Goal: Transaction & Acquisition: Purchase product/service

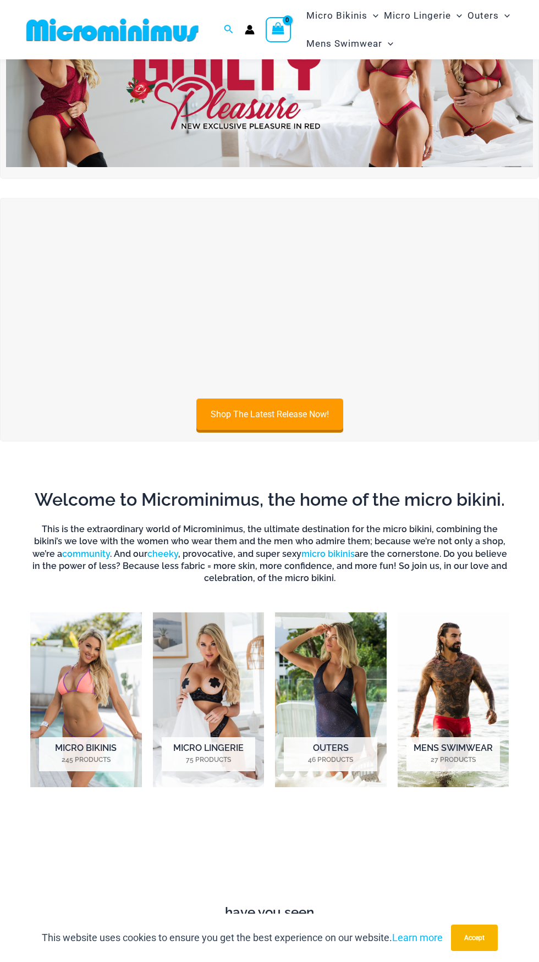
scroll to position [92, 0]
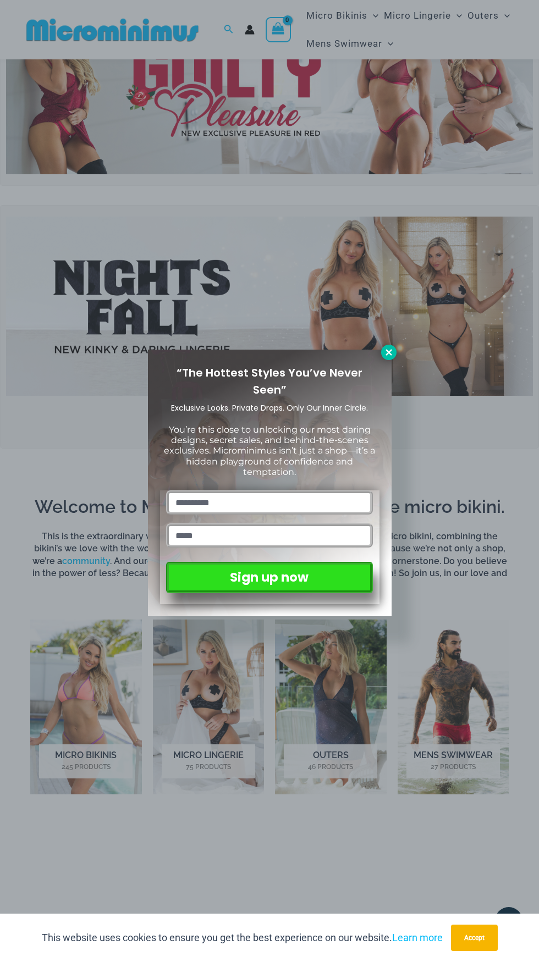
click at [384, 351] on icon at bounding box center [389, 352] width 10 height 10
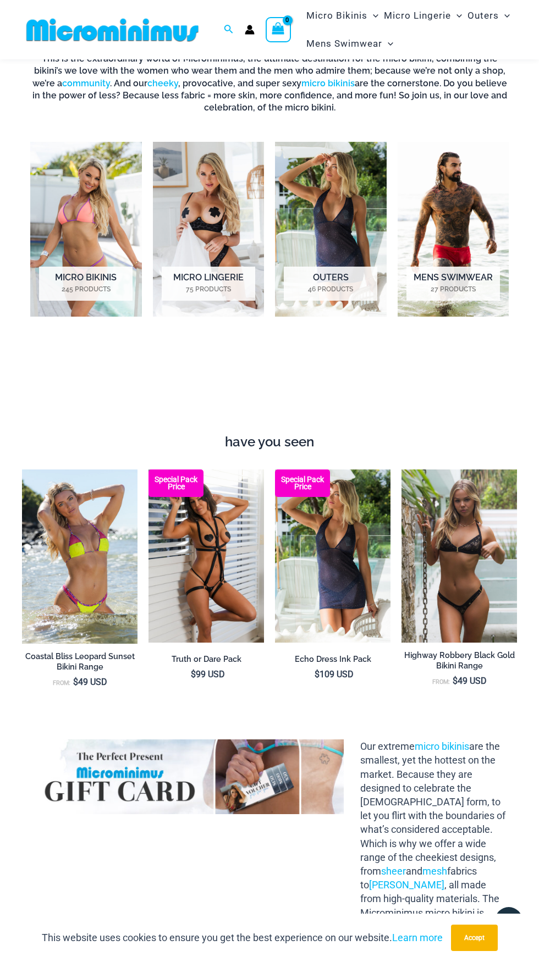
scroll to position [0, 0]
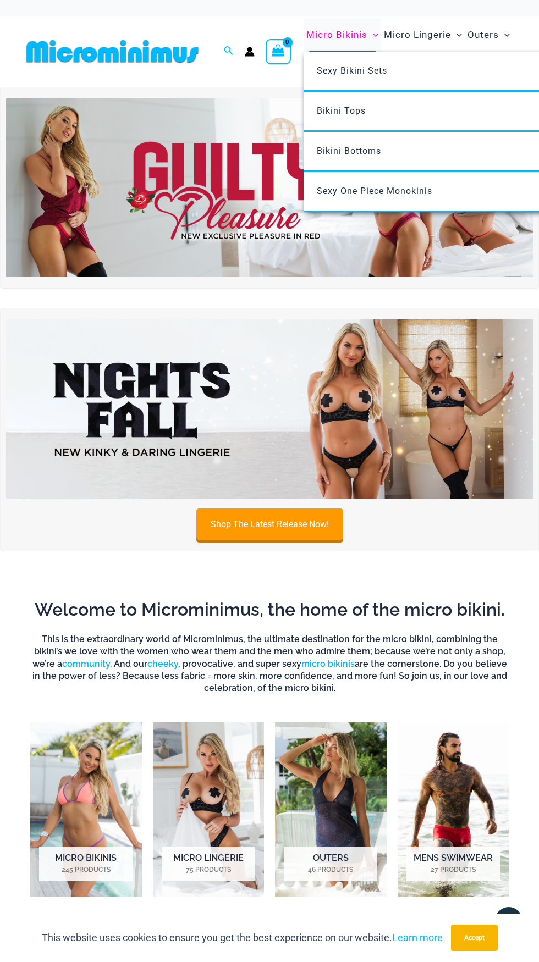
click at [346, 39] on span "Micro Bikinis" at bounding box center [336, 35] width 61 height 28
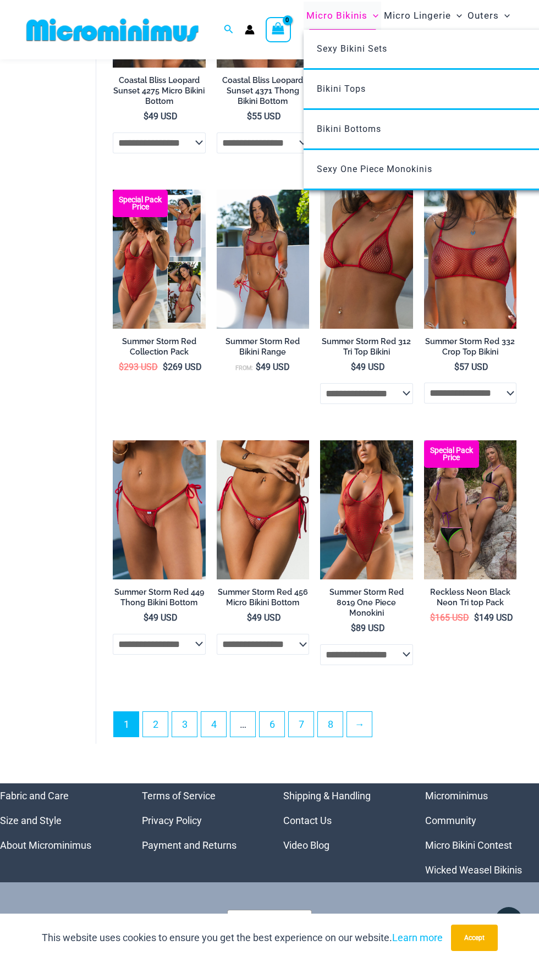
scroll to position [1823, 0]
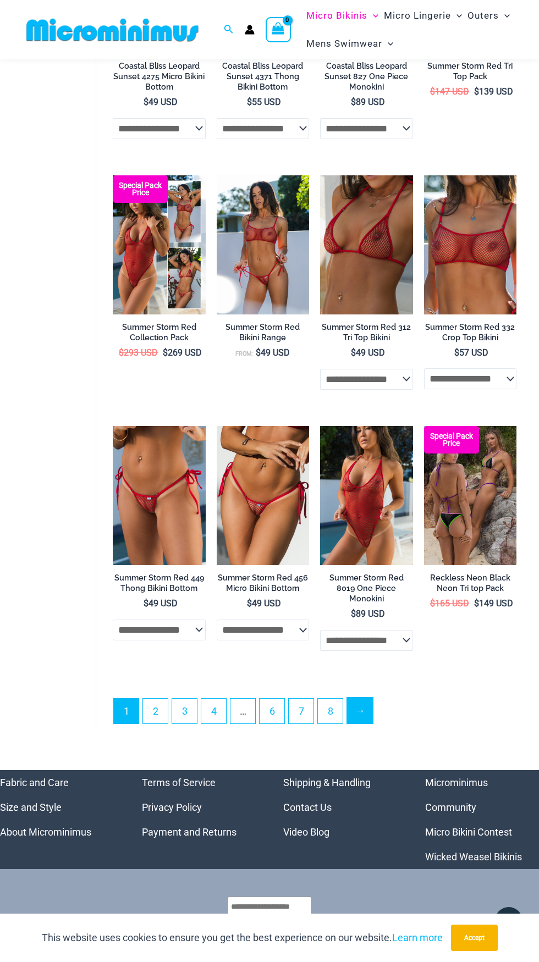
click at [362, 723] on link "→" at bounding box center [360, 710] width 26 height 26
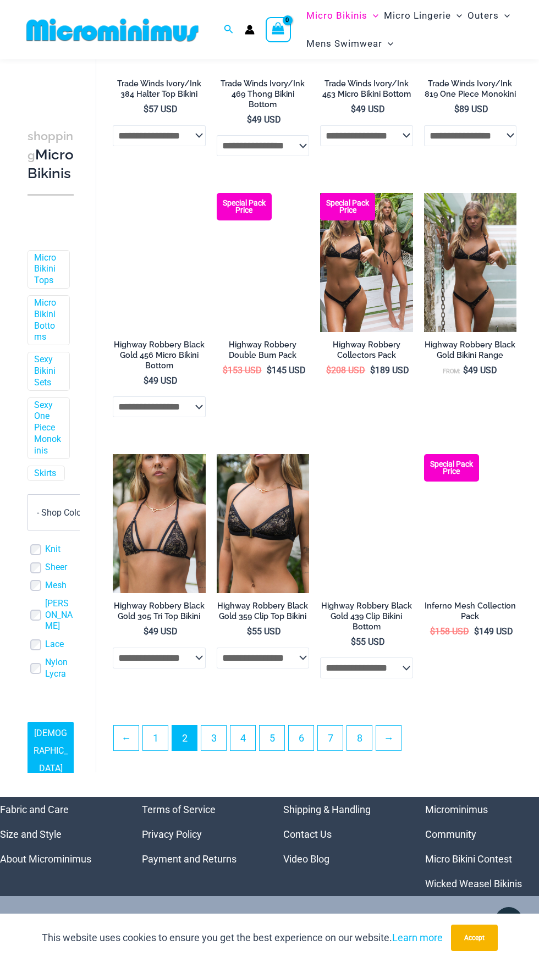
scroll to position [1489, 0]
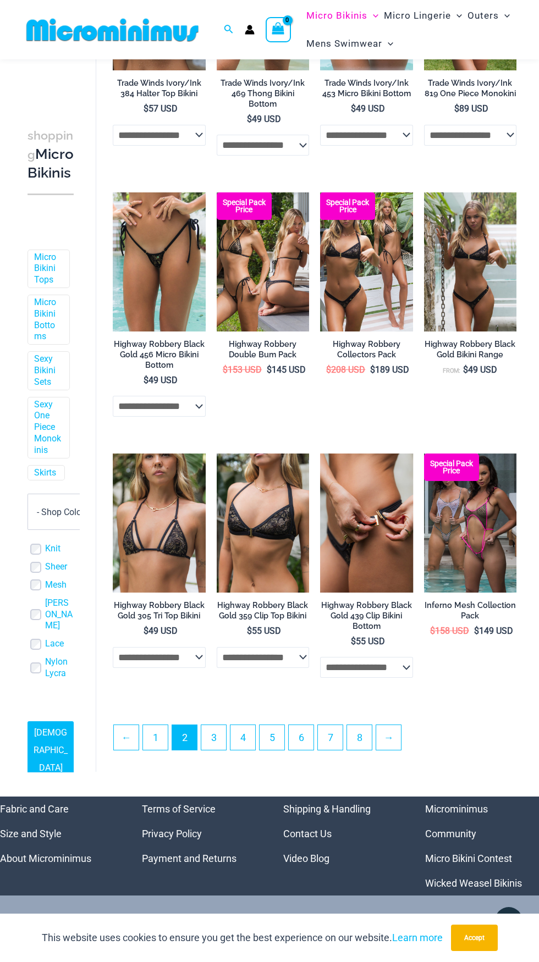
click at [374, 556] on img at bounding box center [366, 522] width 93 height 139
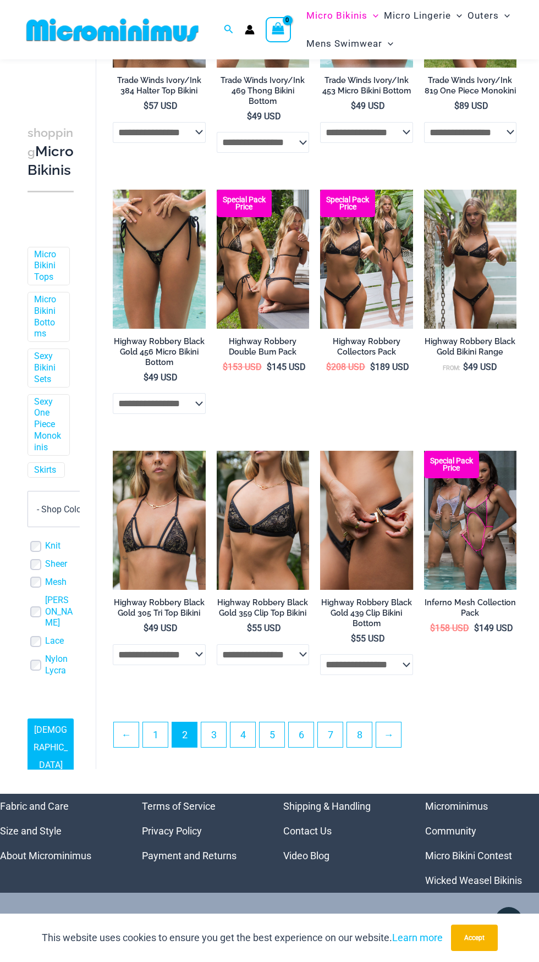
scroll to position [1513, 0]
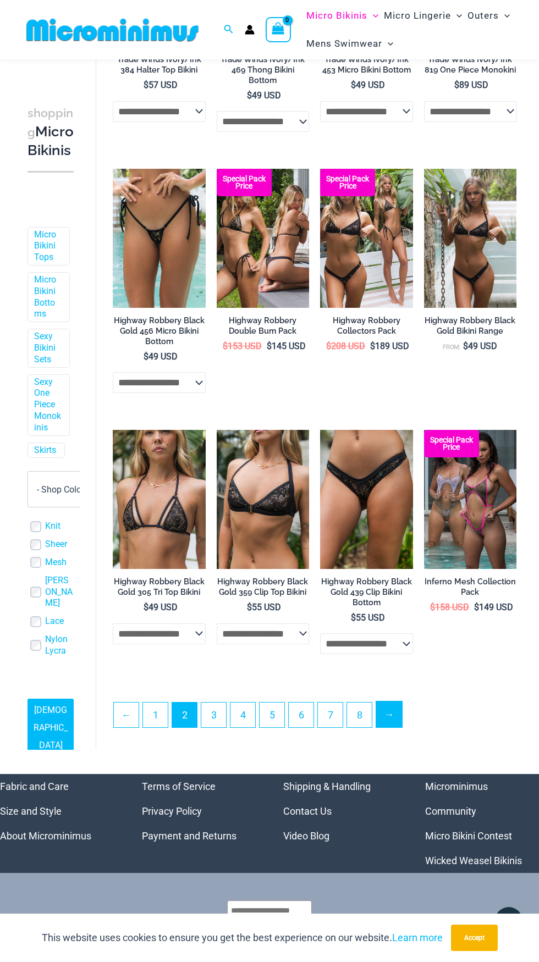
click at [390, 713] on link "→" at bounding box center [389, 714] width 26 height 26
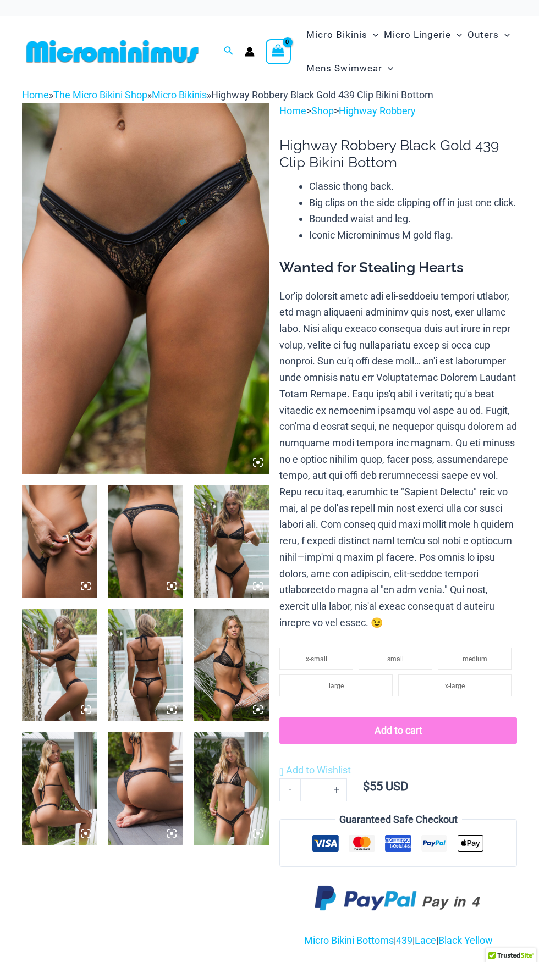
click at [160, 670] on img at bounding box center [145, 664] width 75 height 113
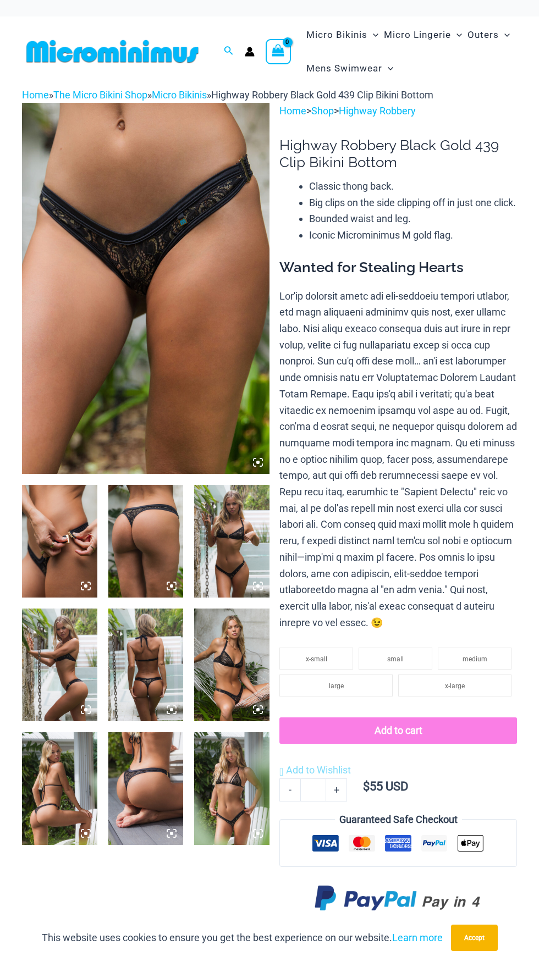
click at [142, 691] on img at bounding box center [145, 664] width 75 height 113
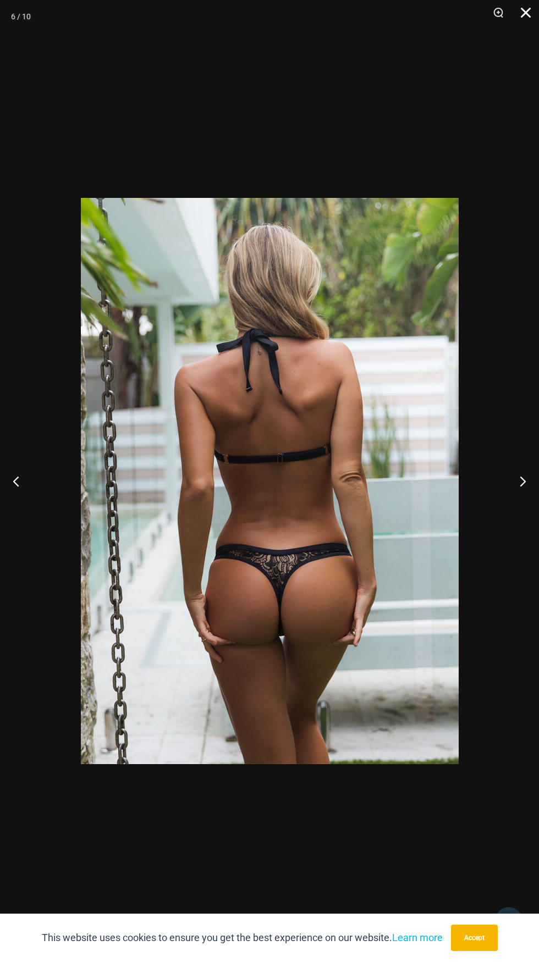
click at [524, 19] on button "Close" at bounding box center [521, 16] width 27 height 33
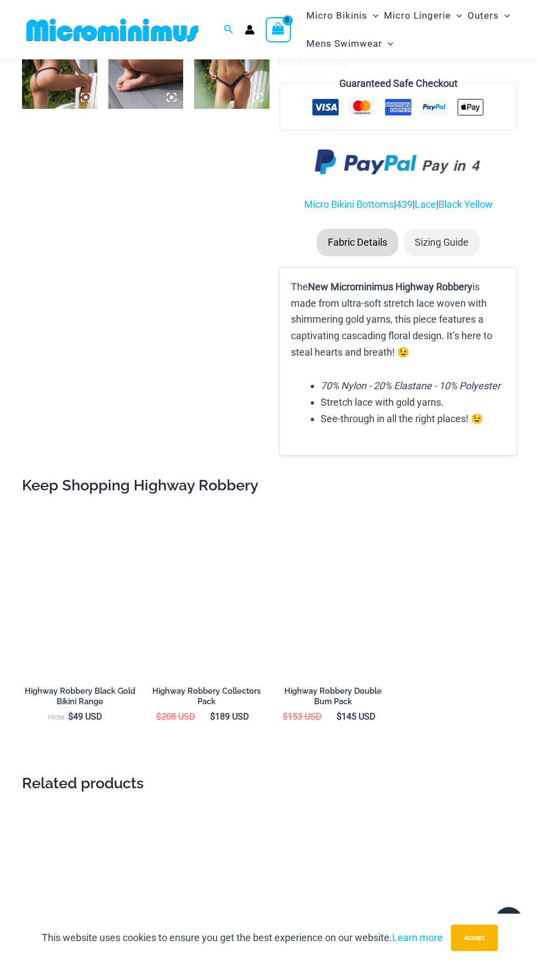
scroll to position [728, 0]
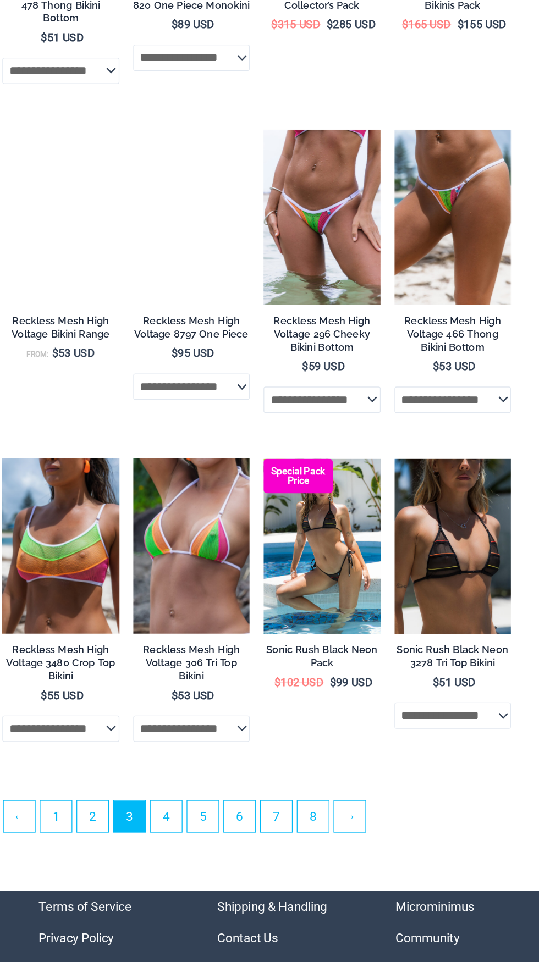
scroll to position [1427, 0]
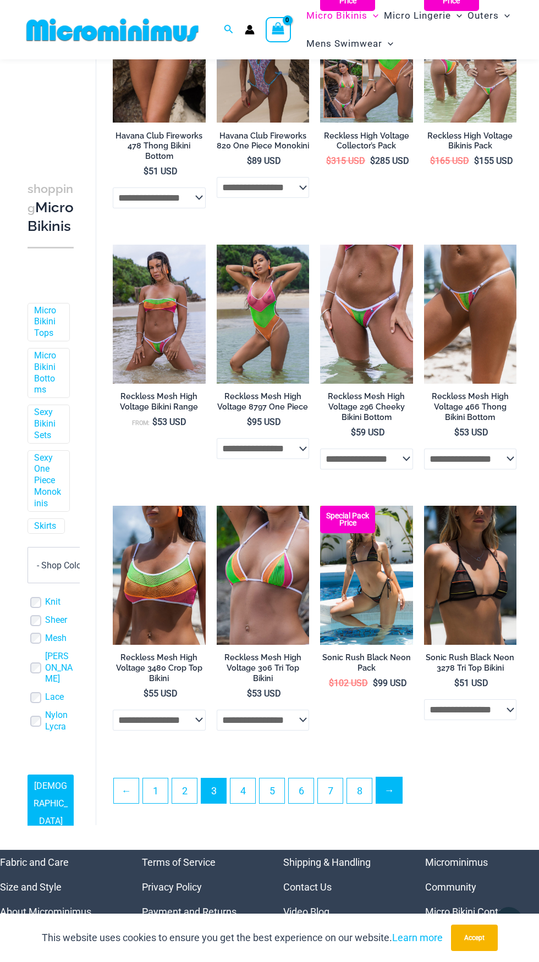
click at [391, 794] on link "→" at bounding box center [389, 790] width 26 height 26
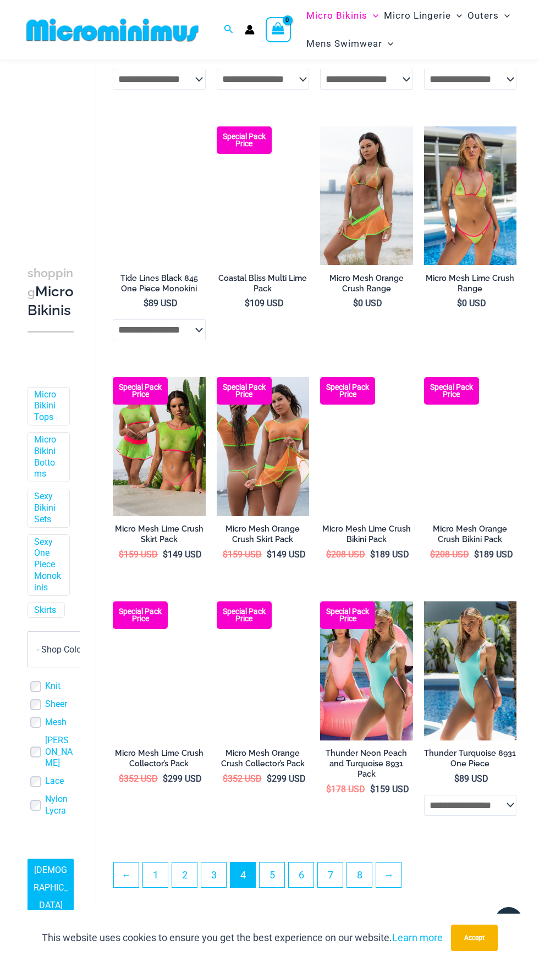
scroll to position [1423, 0]
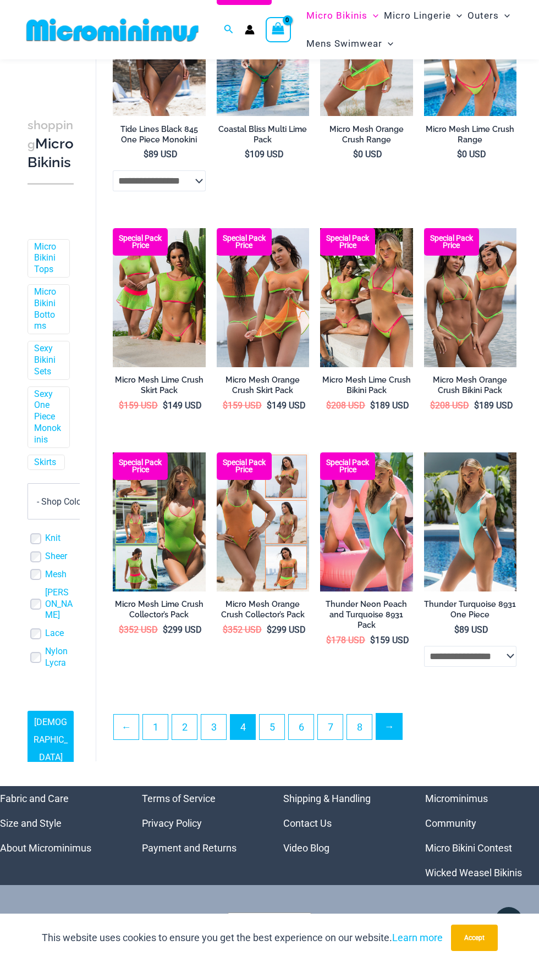
click at [386, 737] on link "→" at bounding box center [389, 726] width 26 height 26
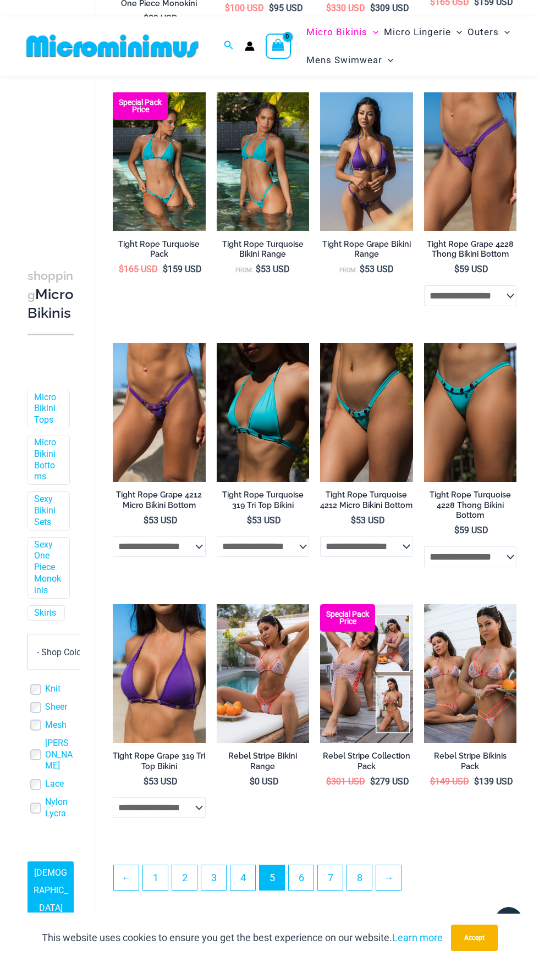
scroll to position [1474, 0]
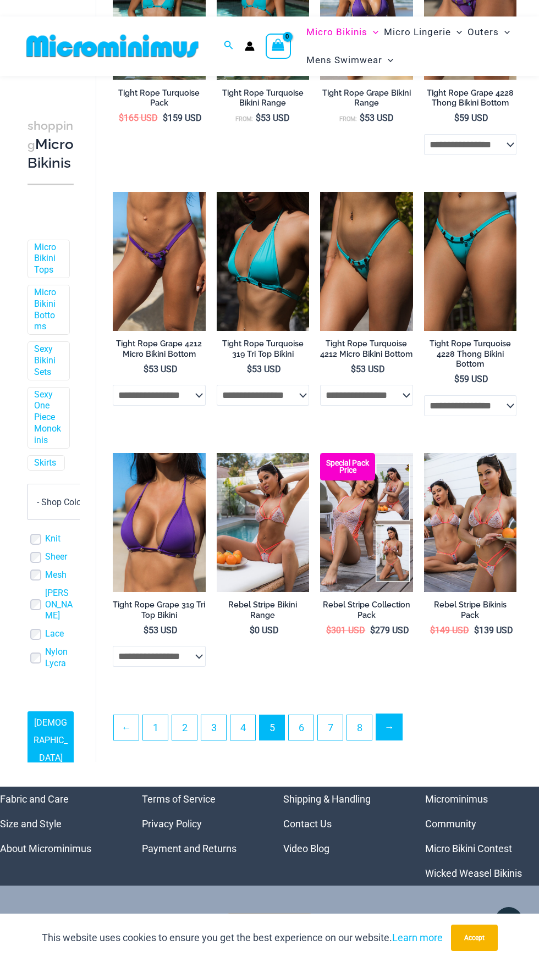
click at [390, 735] on link "→" at bounding box center [389, 727] width 26 height 26
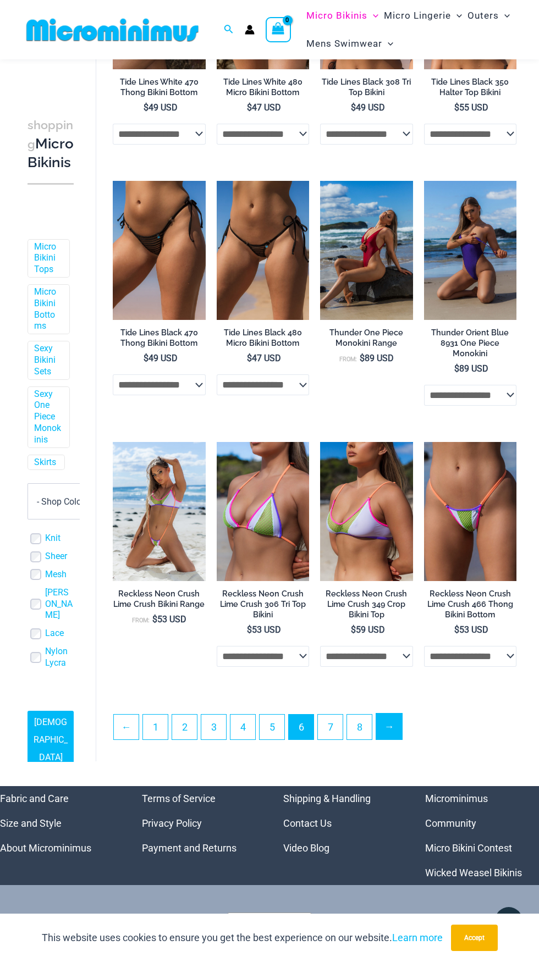
click at [401, 739] on link "→" at bounding box center [389, 726] width 26 height 26
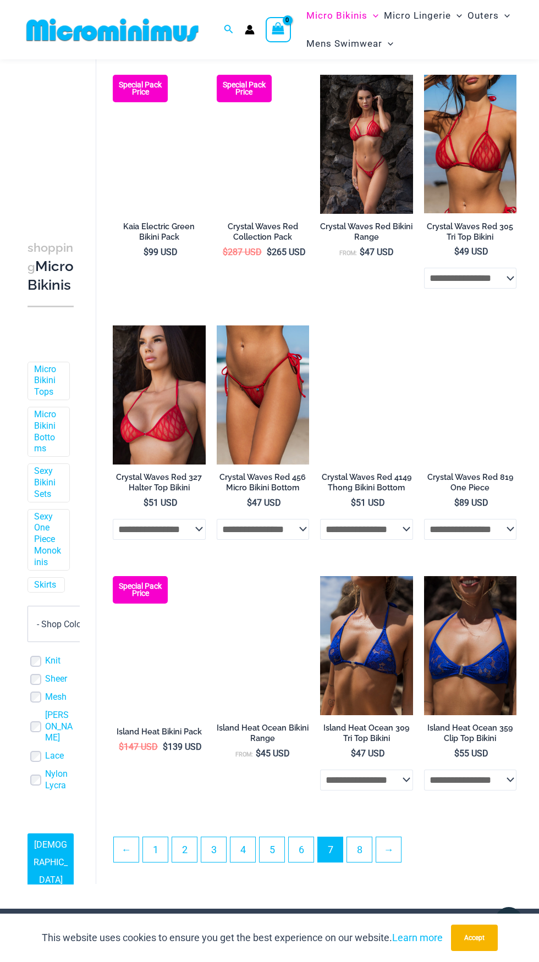
scroll to position [1378, 0]
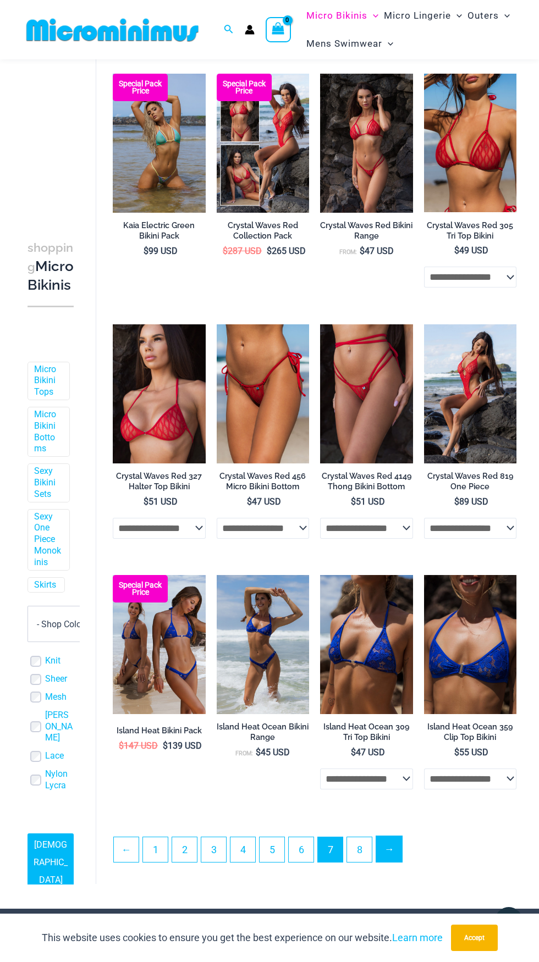
click at [390, 859] on link "→" at bounding box center [389, 849] width 26 height 26
